Goal: Information Seeking & Learning: Find contact information

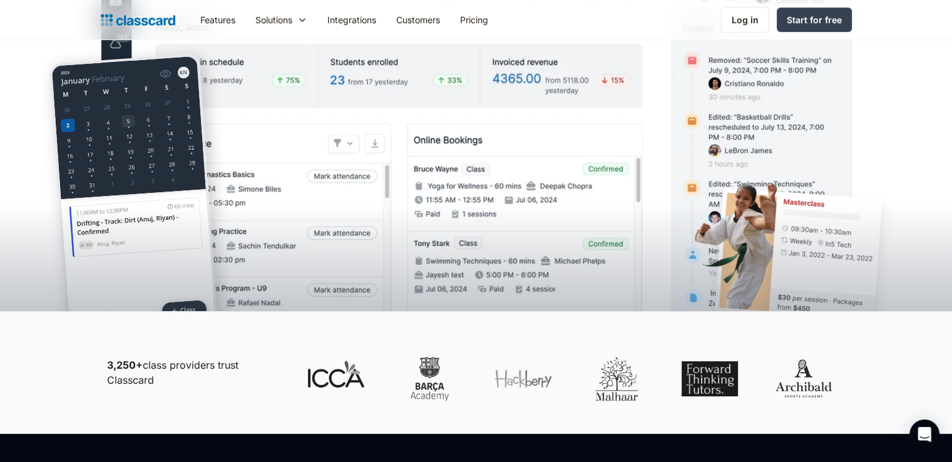
scroll to position [375, 0]
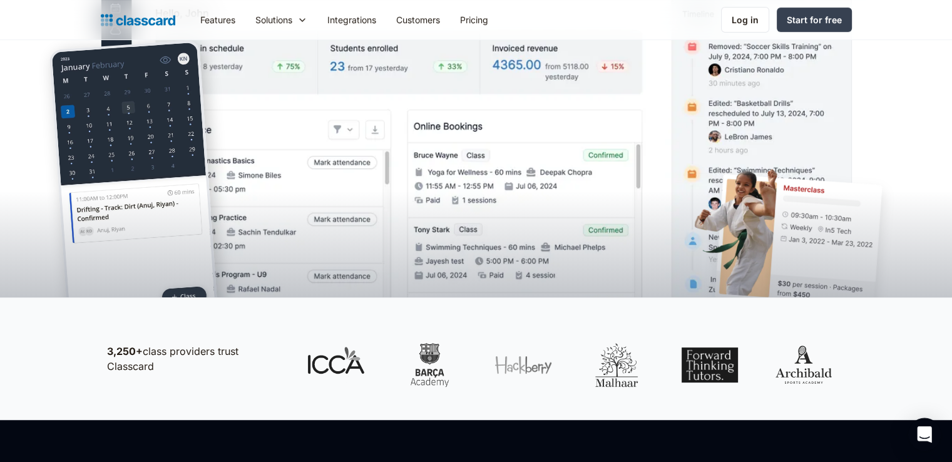
click at [931, 429] on div "Open Intercom Messenger" at bounding box center [924, 434] width 33 height 33
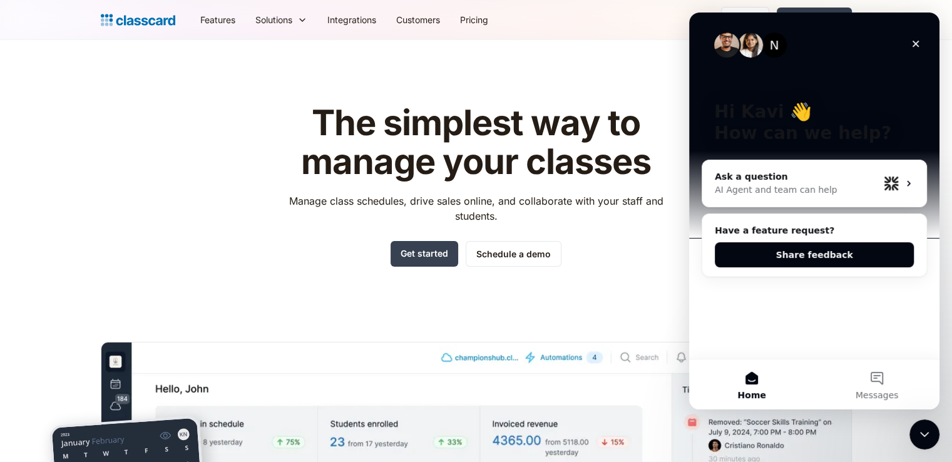
scroll to position [0, 0]
drag, startPoint x: 776, startPoint y: 44, endPoint x: 733, endPoint y: 46, distance: 43.2
click at [733, 46] on div "N" at bounding box center [750, 45] width 73 height 25
click at [575, 71] on header "The simplest way to manage your classes Manage class schedules, drive sales onl…" at bounding box center [476, 356] width 952 height 633
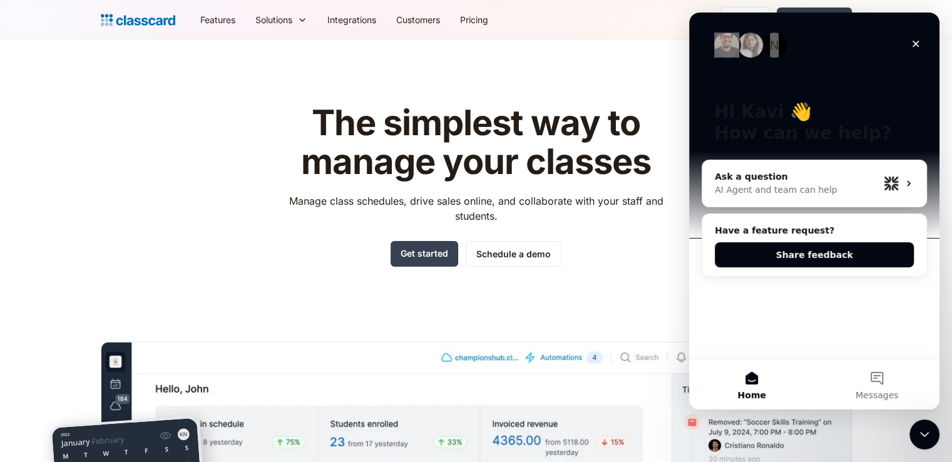
click at [533, 86] on div "The simplest way to manage your classes Manage class schedules, drive sales onl…" at bounding box center [476, 378] width 751 height 589
click at [789, 85] on div "N Hi Kavi 👋 How can we help?" at bounding box center [813, 125] width 225 height 225
click at [786, 116] on p "Hi Kavi 👋" at bounding box center [814, 111] width 200 height 21
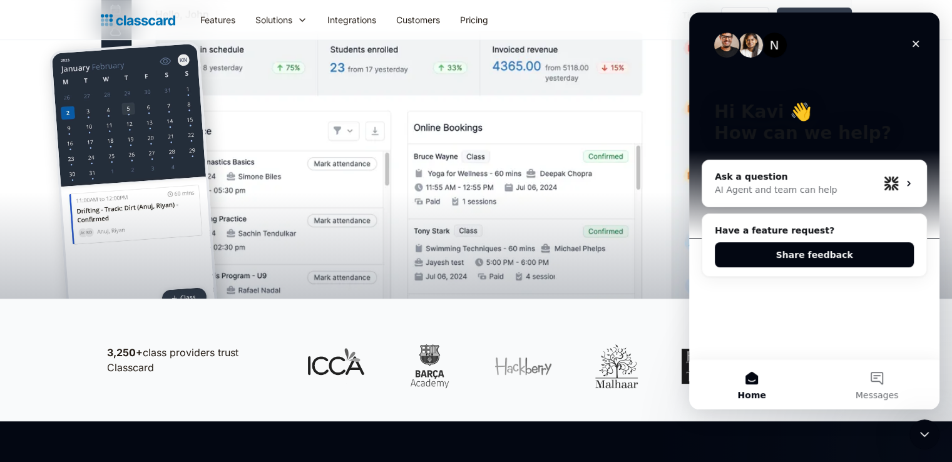
scroll to position [375, 0]
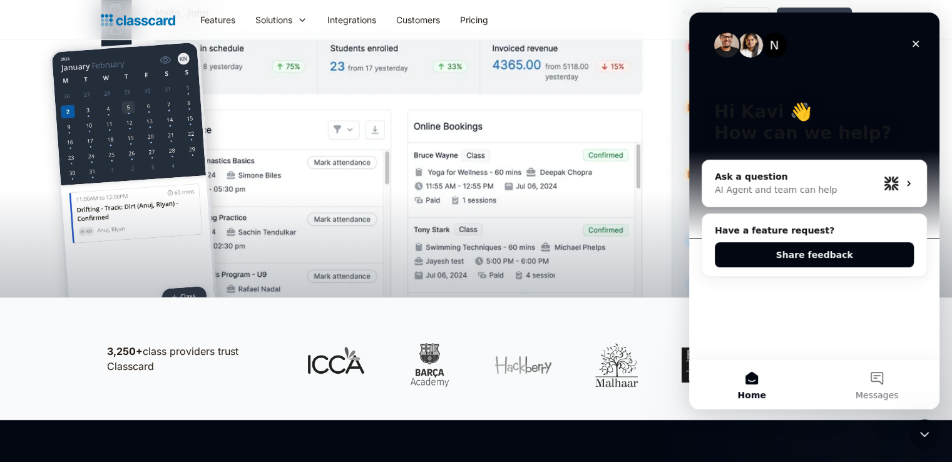
click at [921, 46] on div "Close" at bounding box center [915, 44] width 23 height 23
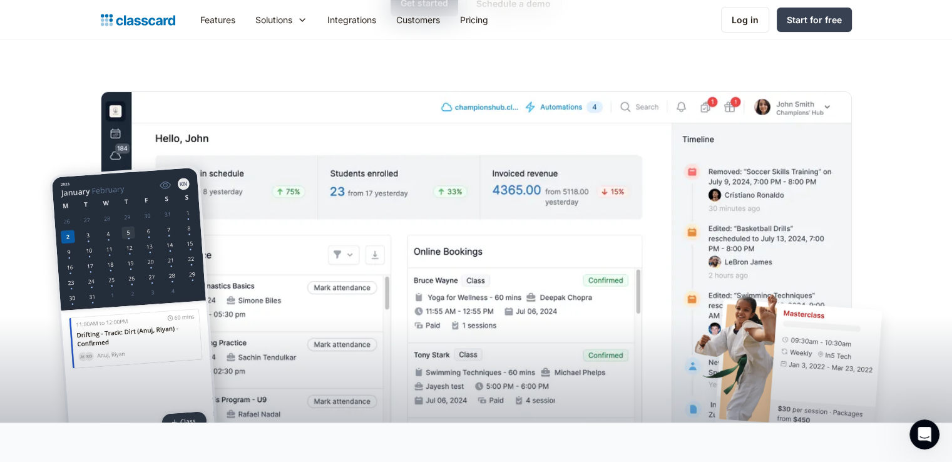
scroll to position [0, 0]
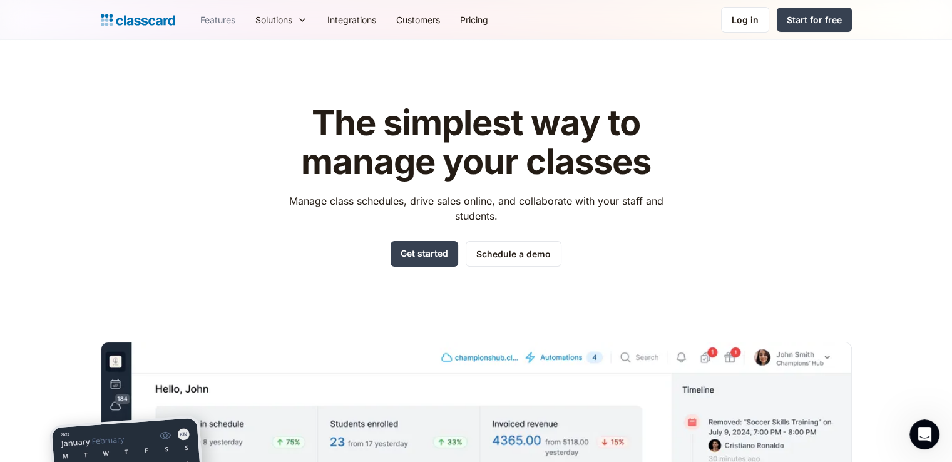
click at [220, 19] on link "Features" at bounding box center [217, 20] width 55 height 28
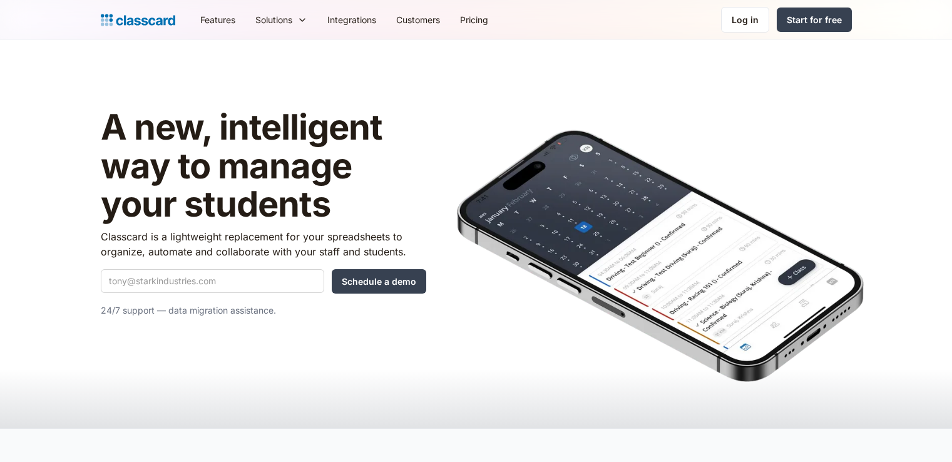
drag, startPoint x: 238, startPoint y: 197, endPoint x: 241, endPoint y: 208, distance: 10.9
click at [241, 208] on h1 "A new, intelligent way to manage your students" at bounding box center [263, 166] width 325 height 116
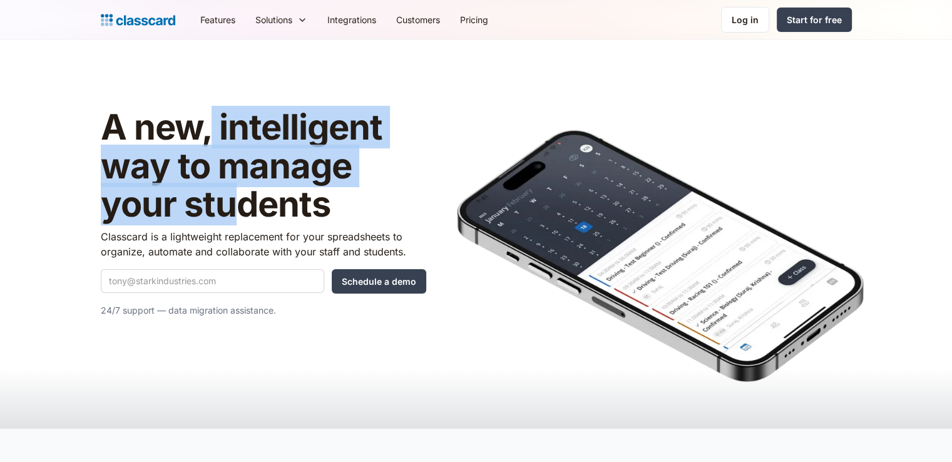
click at [241, 208] on h1 "A new, intelligent way to manage your students" at bounding box center [263, 166] width 325 height 116
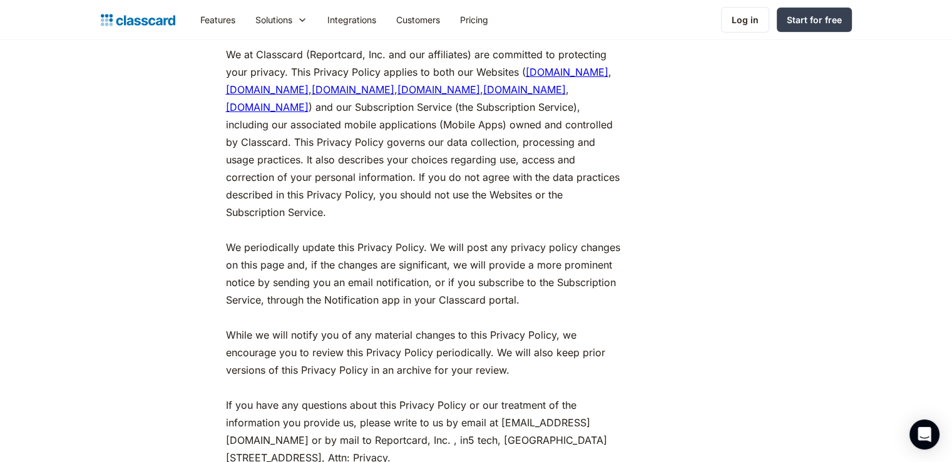
scroll to position [188, 0]
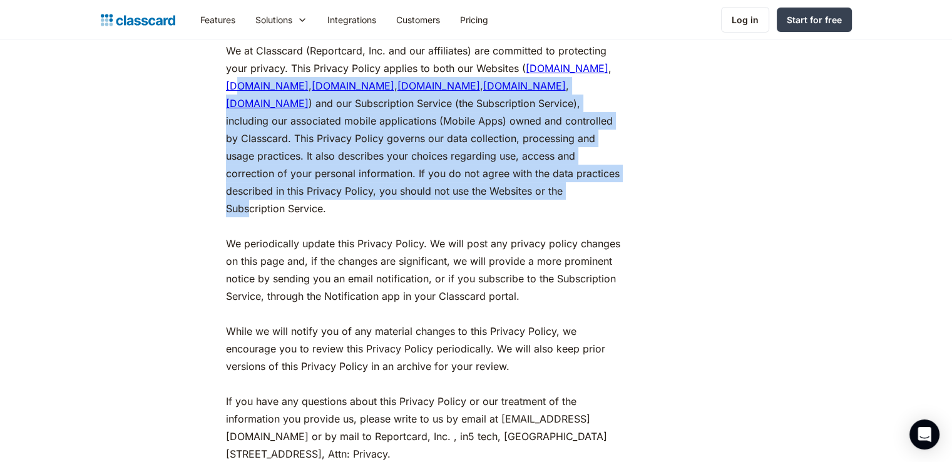
drag, startPoint x: 355, startPoint y: 138, endPoint x: 357, endPoint y: 129, distance: 9.0
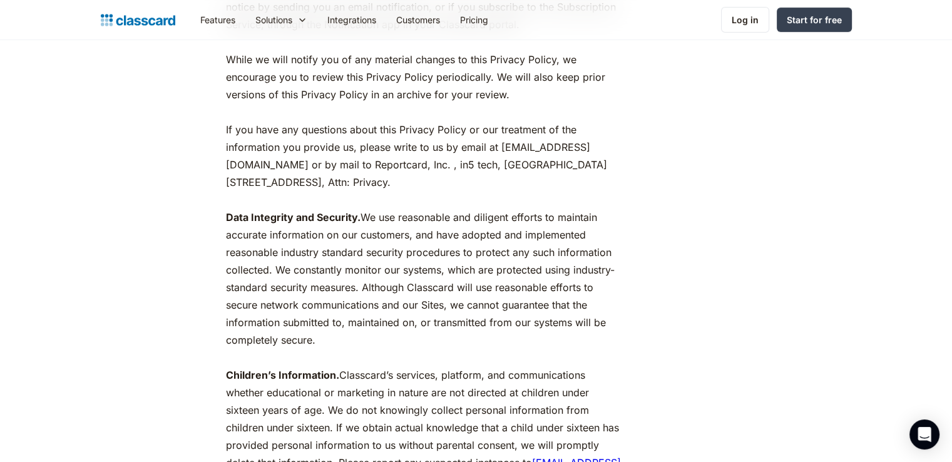
scroll to position [438, 0]
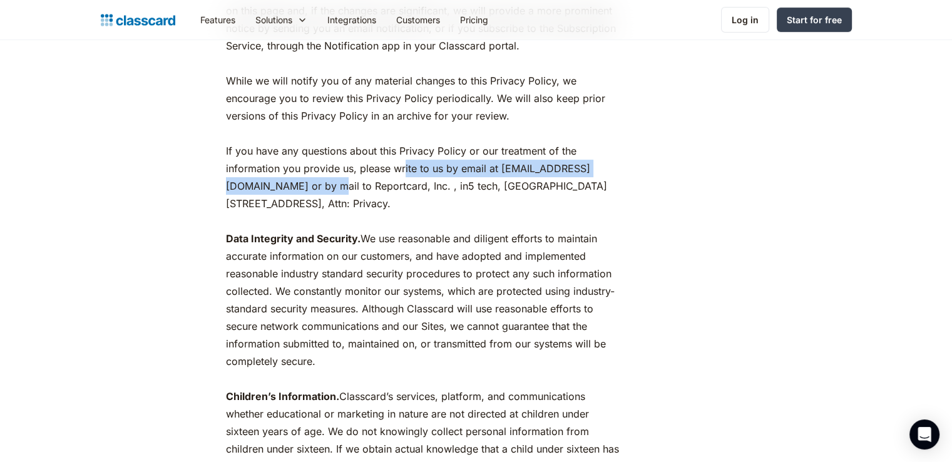
drag, startPoint x: 405, startPoint y: 168, endPoint x: 408, endPoint y: 183, distance: 15.2
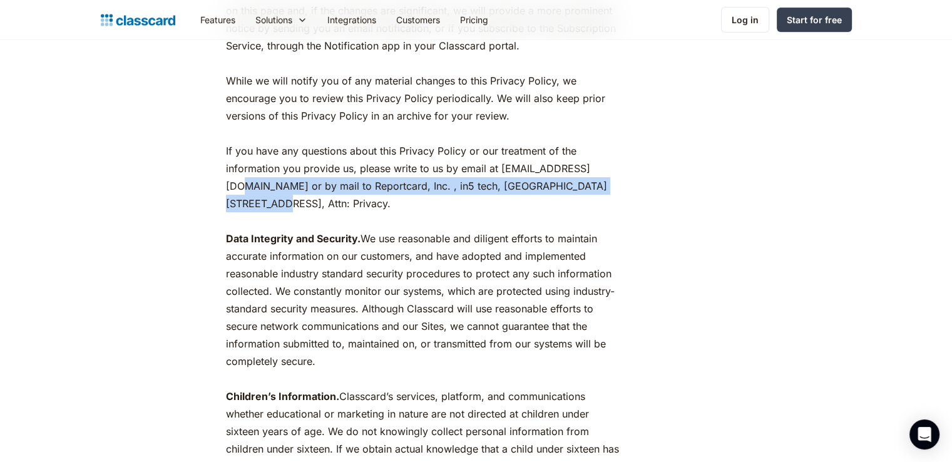
drag, startPoint x: 323, startPoint y: 185, endPoint x: 327, endPoint y: 205, distance: 20.3
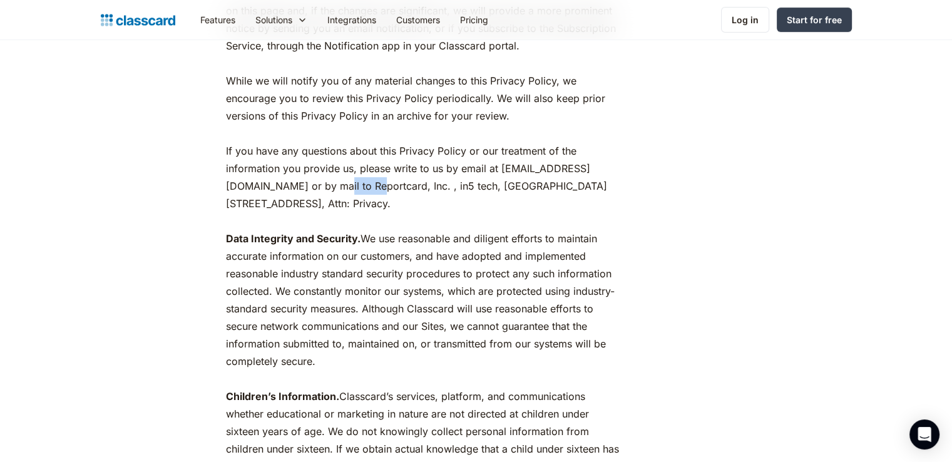
drag, startPoint x: 411, startPoint y: 186, endPoint x: 475, endPoint y: 185, distance: 63.8
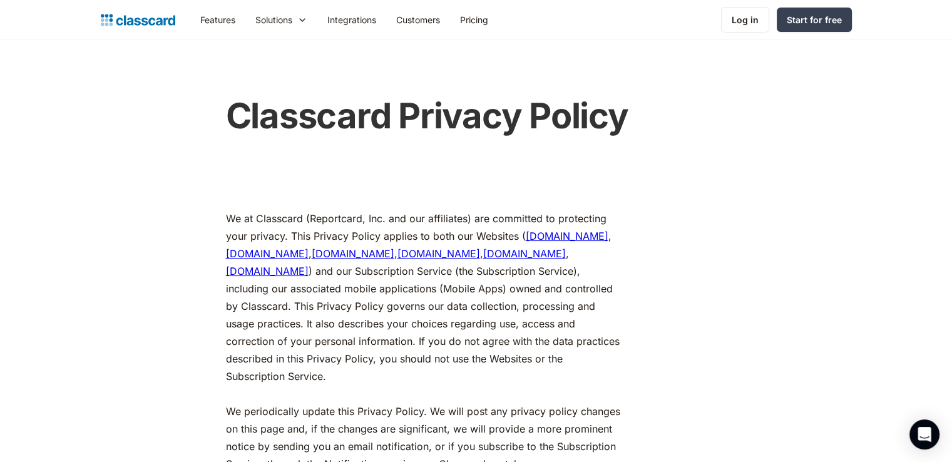
scroll to position [0, 0]
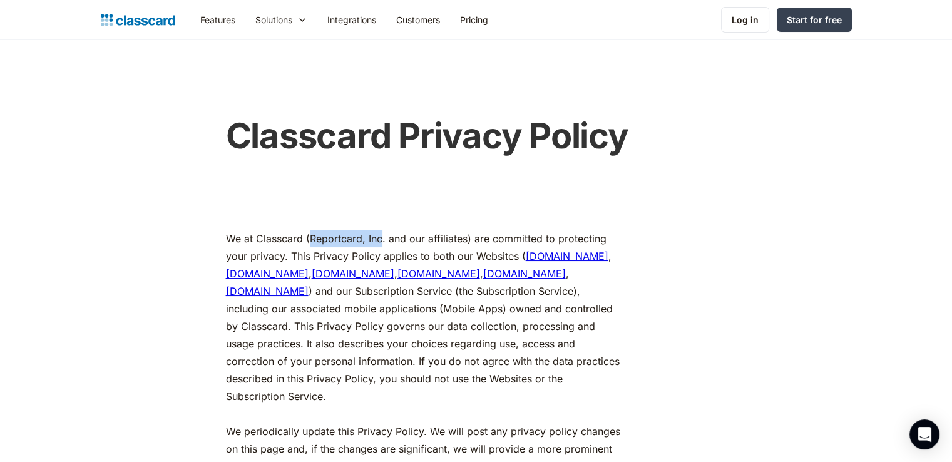
drag, startPoint x: 308, startPoint y: 236, endPoint x: 379, endPoint y: 242, distance: 71.6
copy p "Reportcard, Inc"
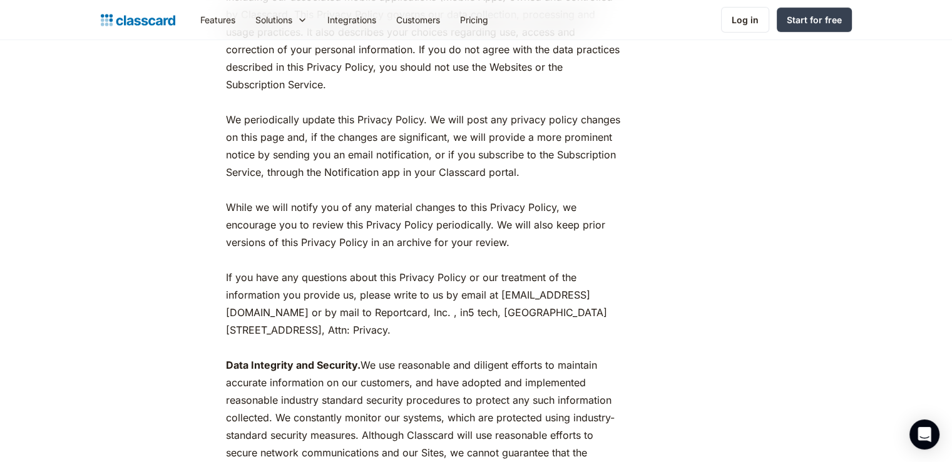
scroll to position [313, 0]
